Goal: Check status: Check status

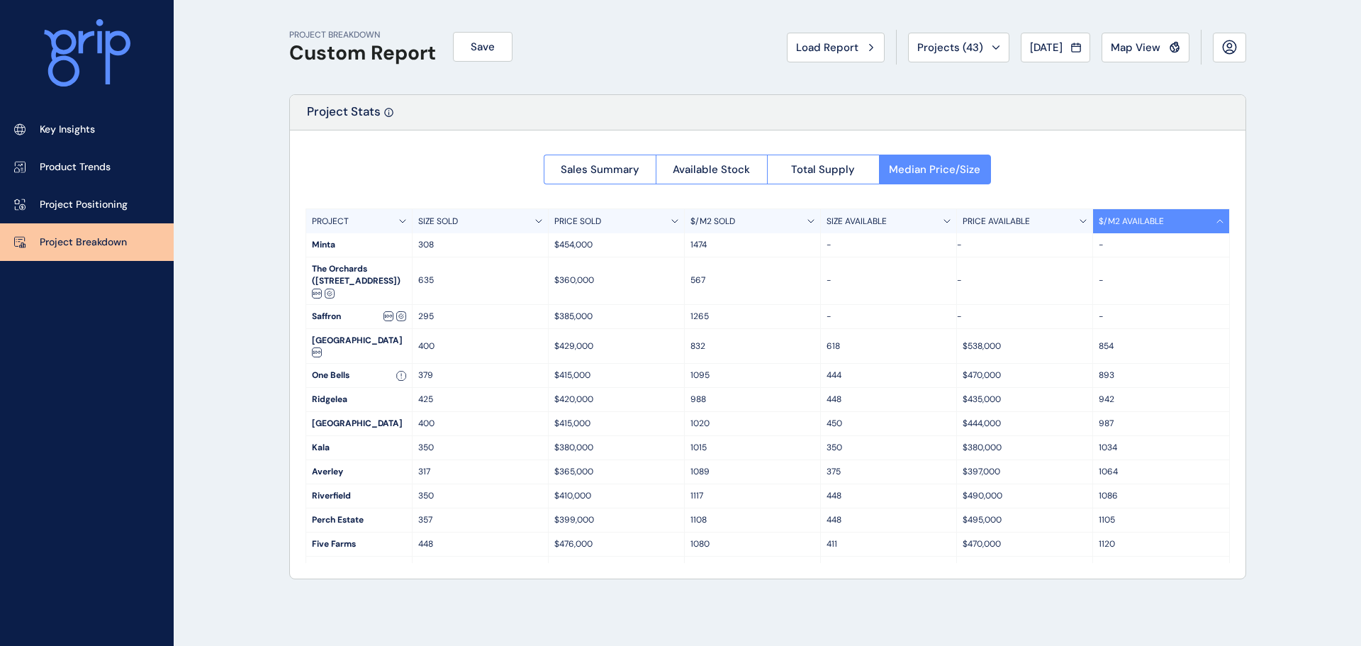
scroll to position [283, 0]
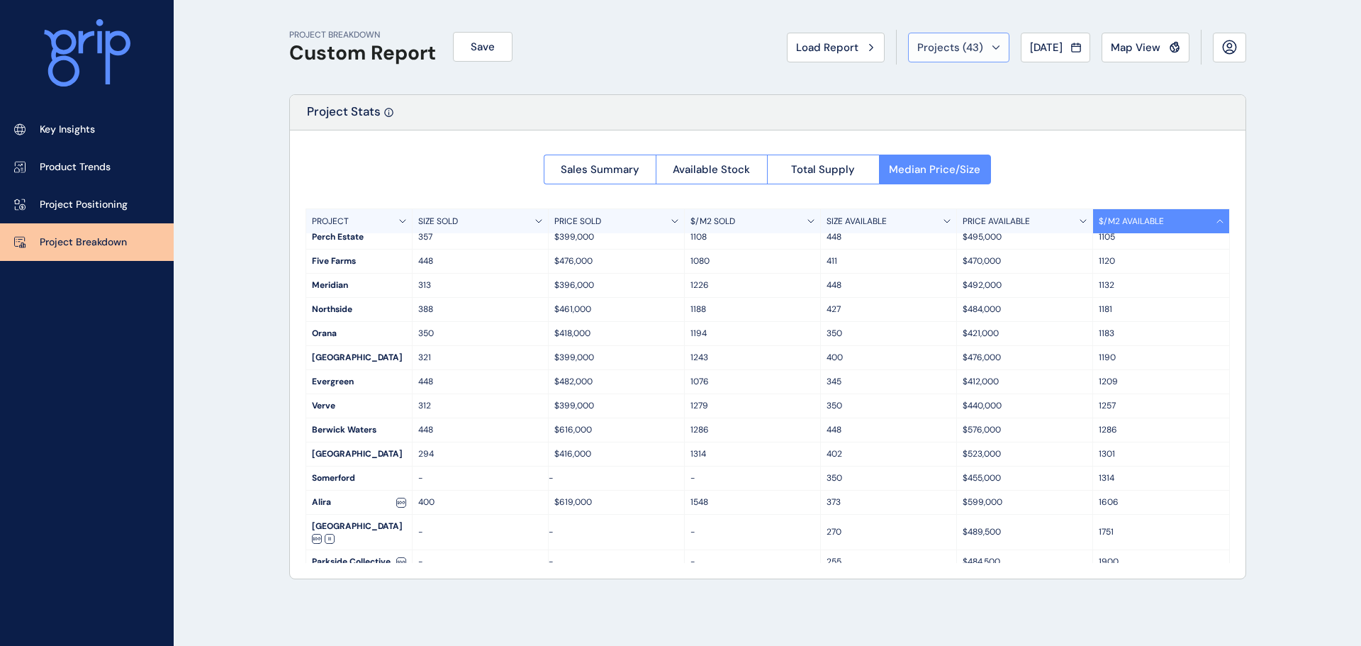
click at [949, 52] on span "Projects ( 43 )" at bounding box center [950, 47] width 66 height 14
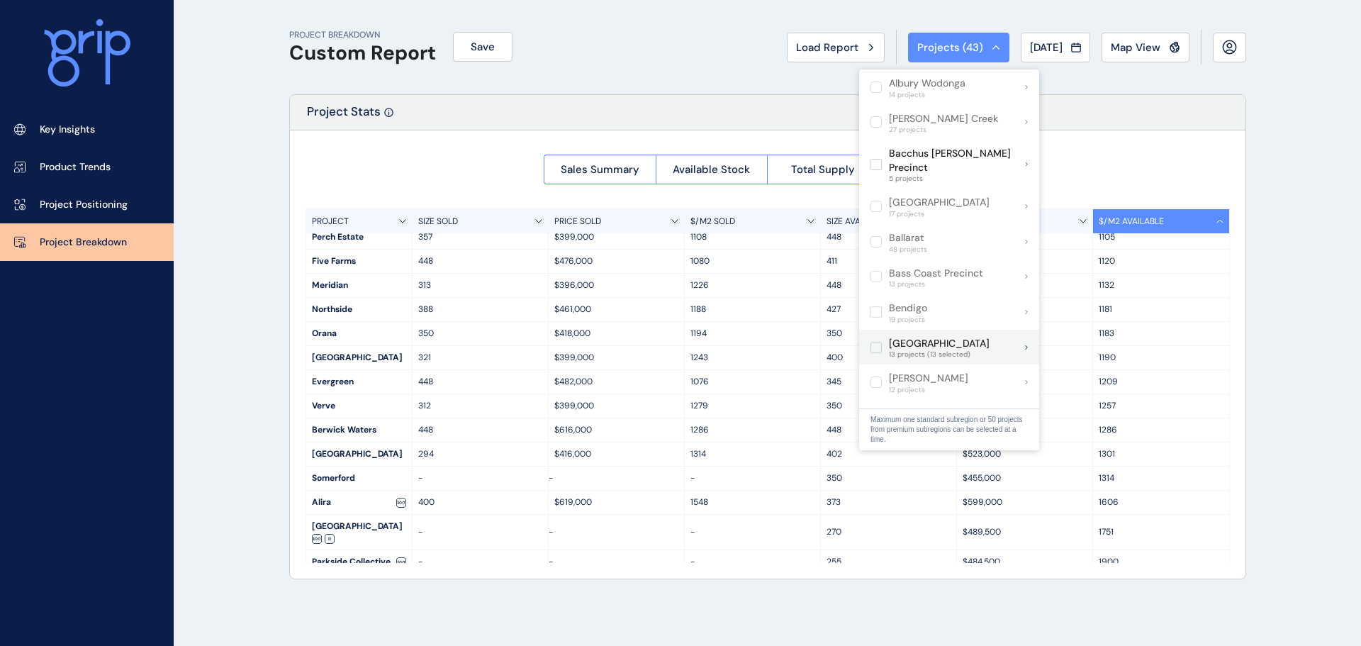
click at [876, 342] on label at bounding box center [876, 347] width 11 height 11
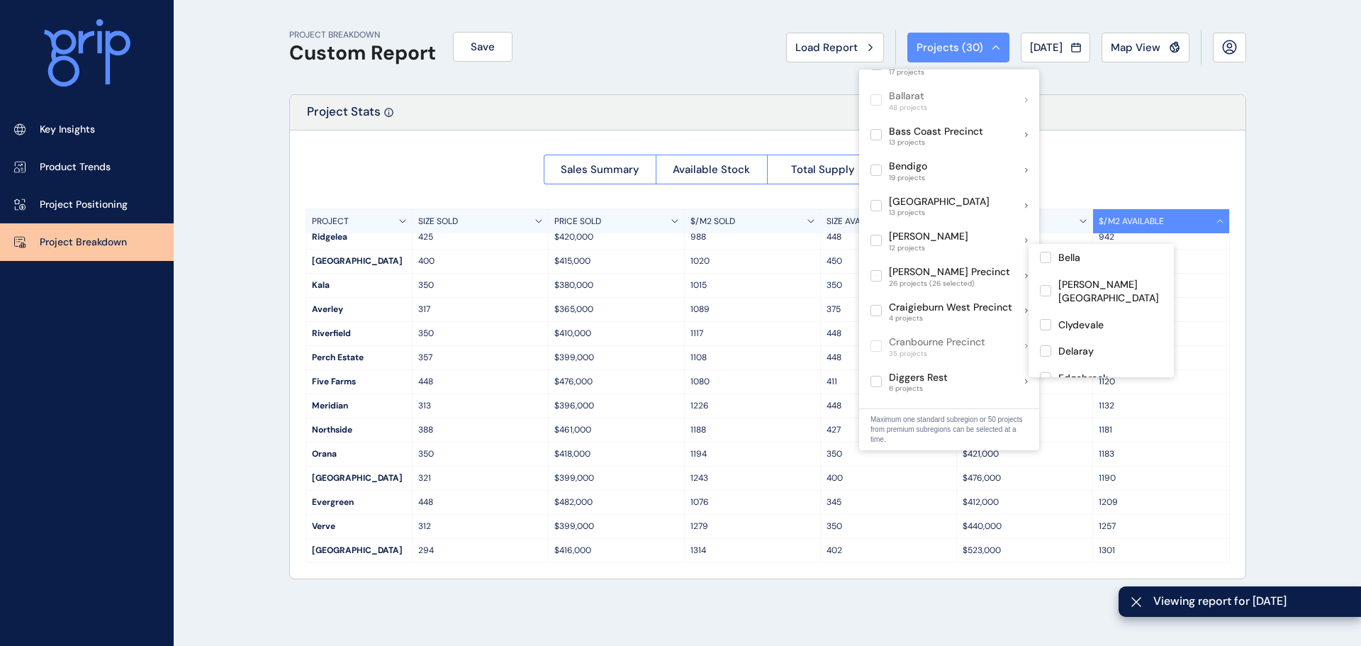
scroll to position [128, 0]
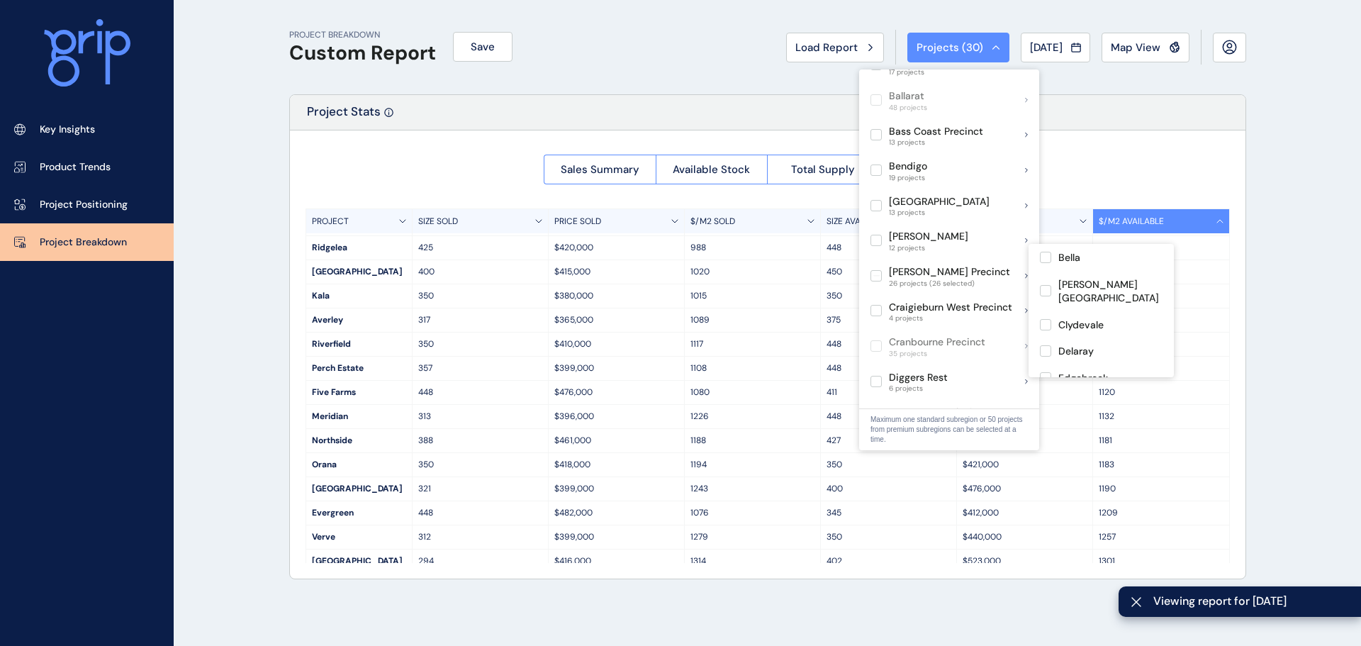
click at [876, 270] on label at bounding box center [876, 275] width 11 height 11
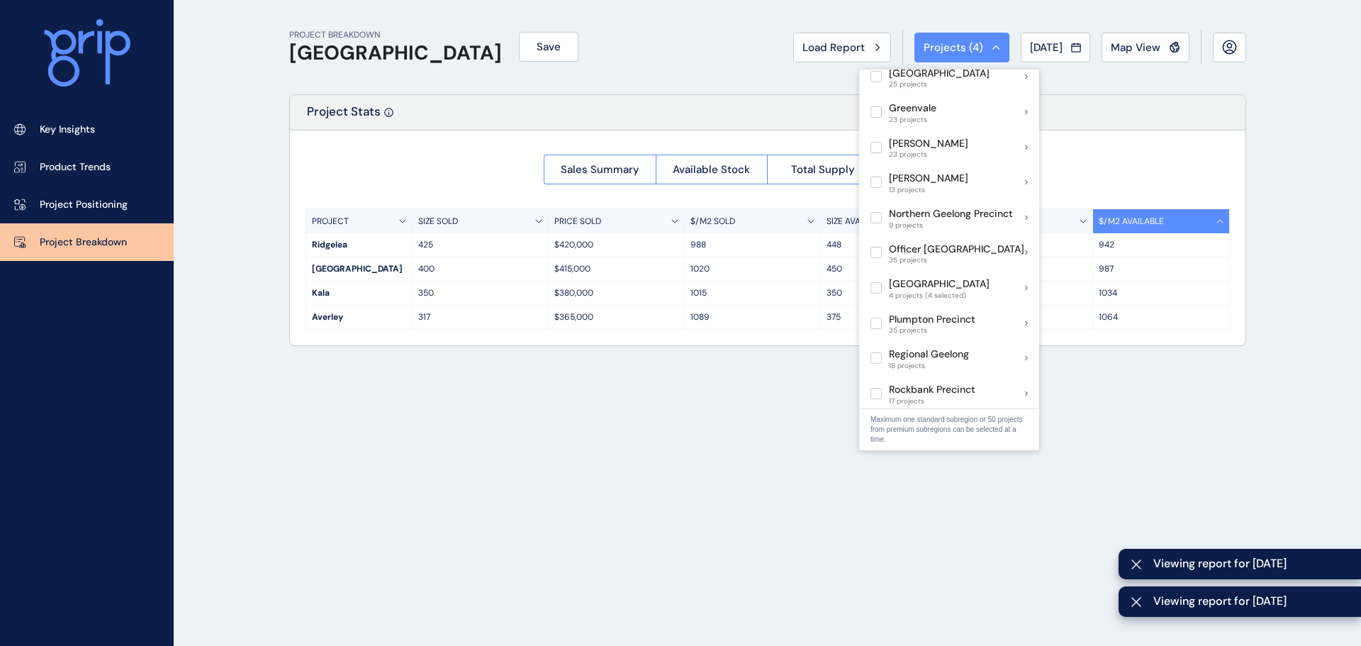
scroll to position [638, 0]
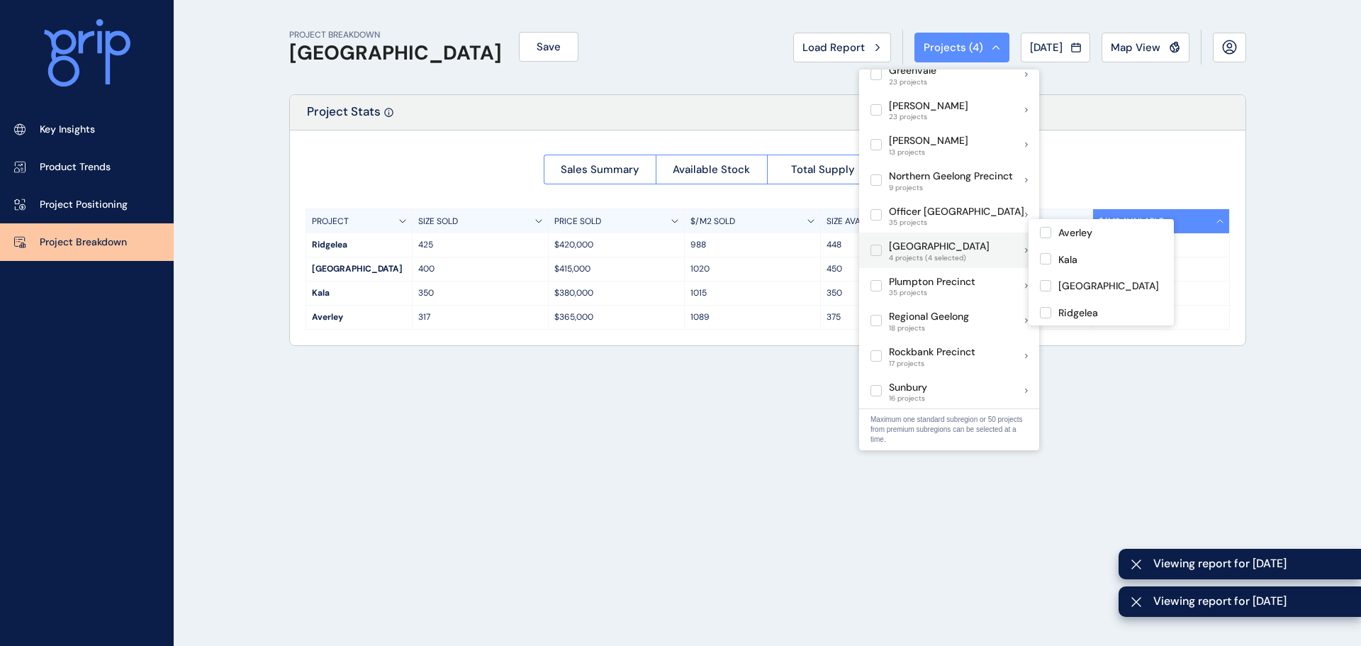
click at [873, 245] on label at bounding box center [876, 250] width 11 height 11
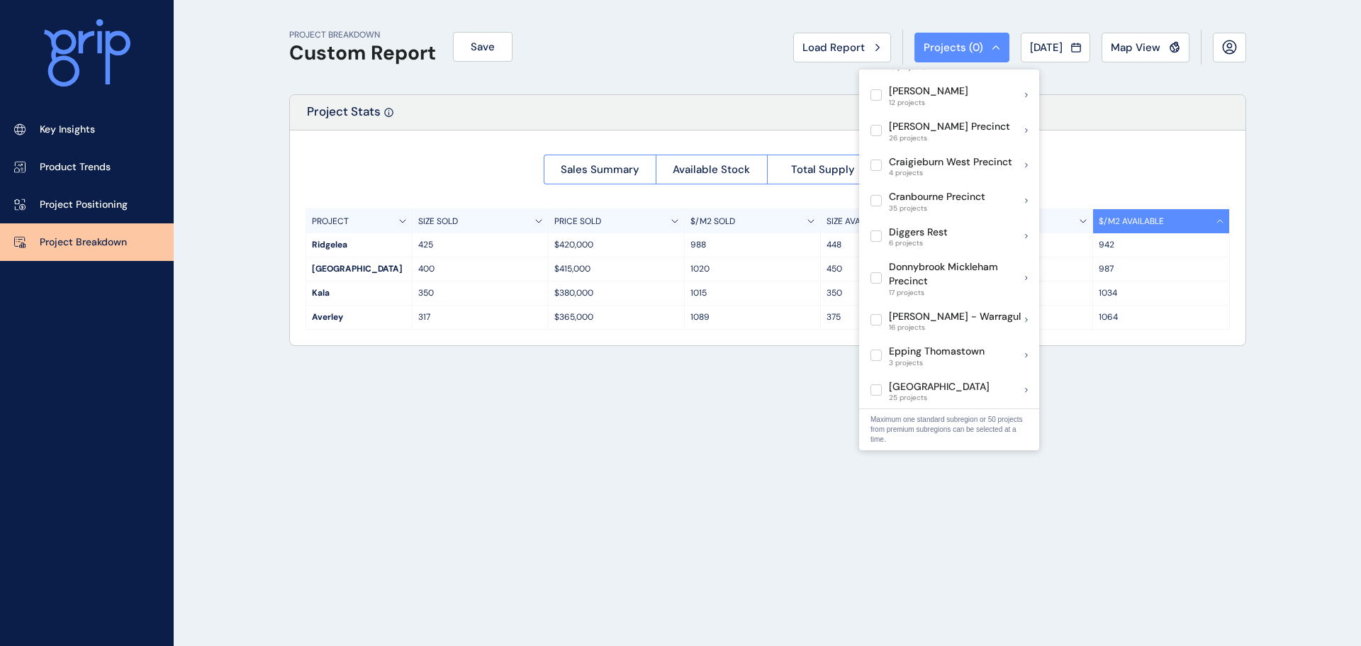
scroll to position [355, 0]
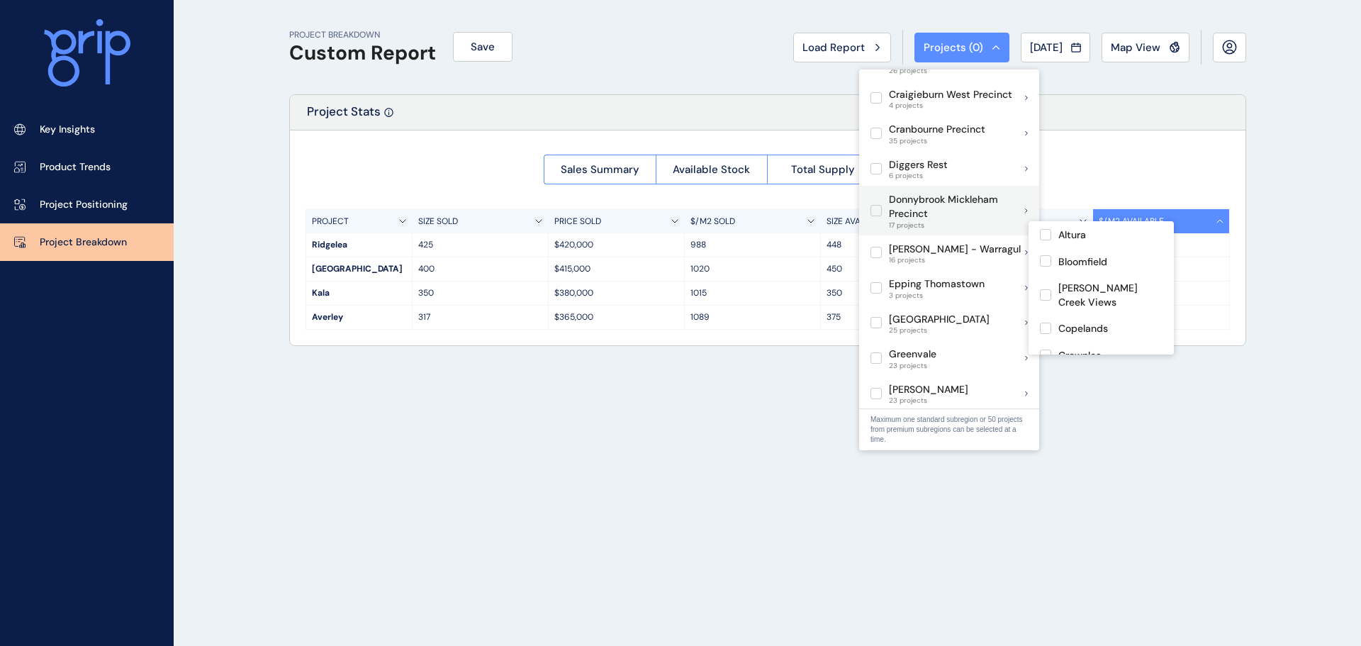
click at [877, 205] on label at bounding box center [876, 210] width 11 height 11
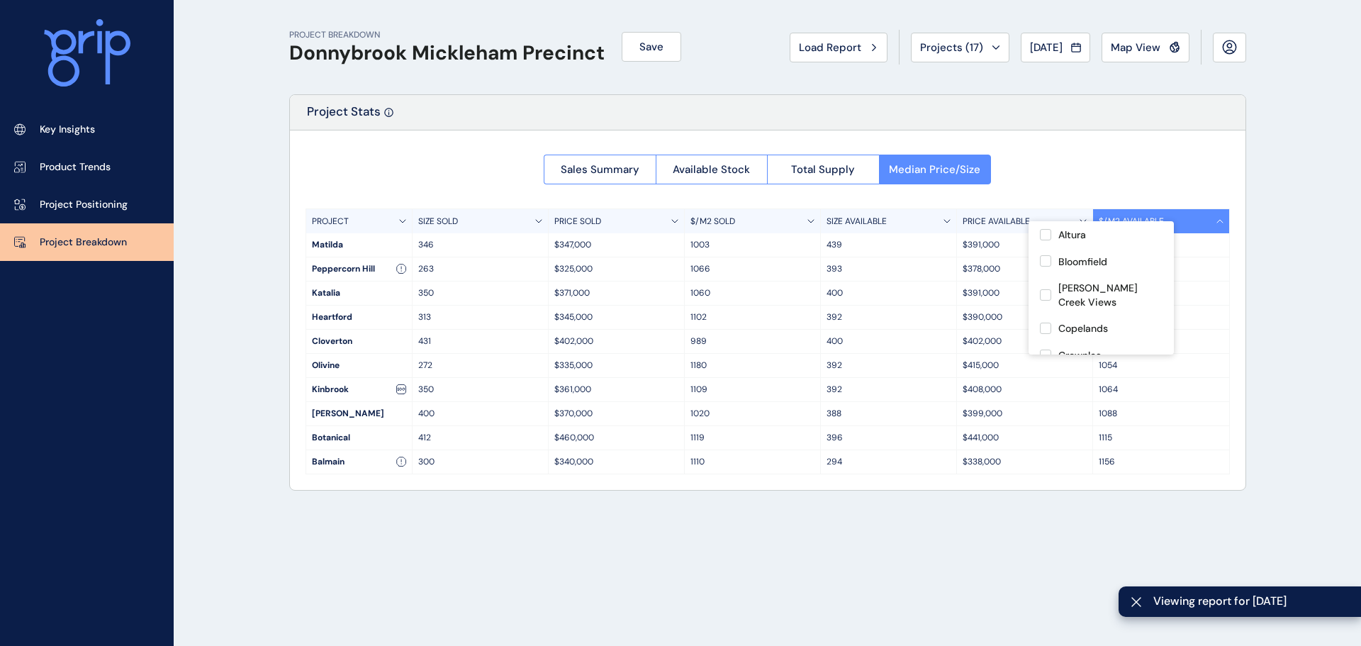
click at [581, 532] on div "PROJECT BREAKDOWN Donnybrook Mickleham Precinct Save Load Report Projects ( 17 …" at bounding box center [768, 323] width 993 height 646
